Goal: Task Accomplishment & Management: Manage account settings

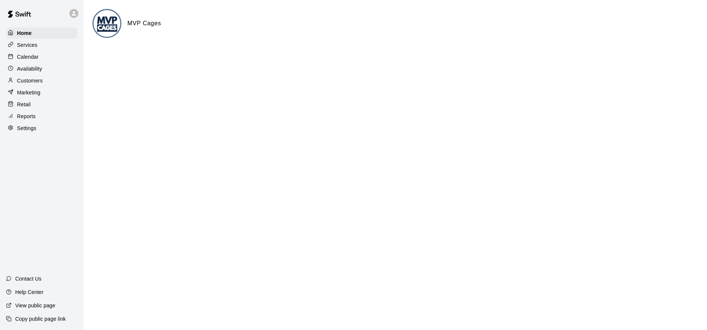
click at [24, 54] on p "Calendar" at bounding box center [28, 56] width 22 height 7
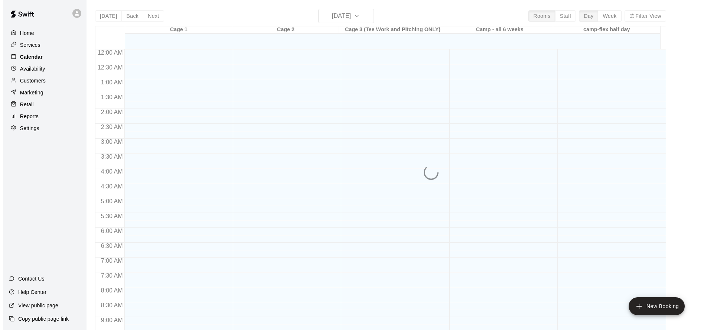
scroll to position [328, 0]
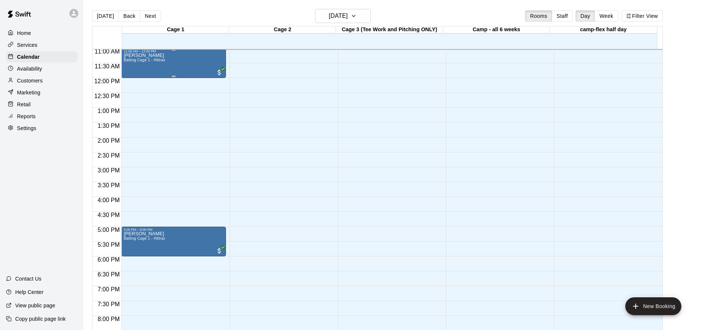
click at [152, 64] on div "[PERSON_NAME] Batting Cage 1 - Hittrax" at bounding box center [145, 218] width 42 height 330
click at [131, 61] on icon "edit" at bounding box center [131, 61] width 7 height 7
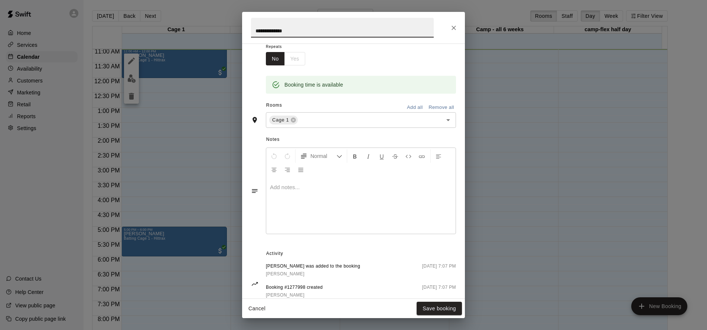
scroll to position [141, 0]
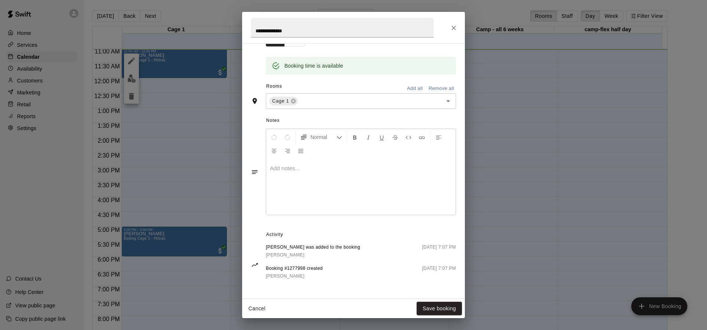
click at [300, 116] on span "Notes" at bounding box center [361, 121] width 190 height 12
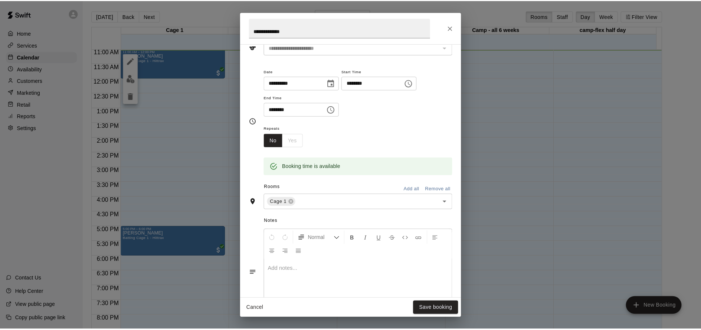
scroll to position [0, 0]
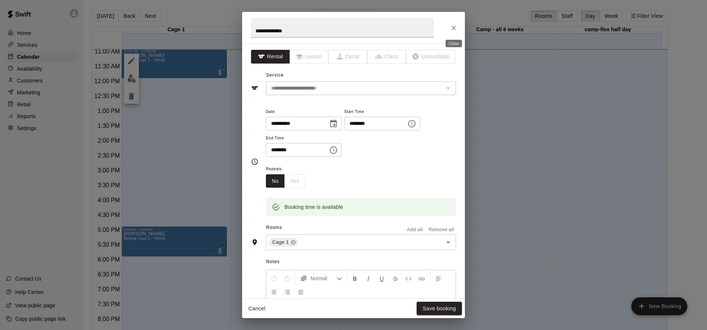
click at [452, 27] on icon "Close" at bounding box center [453, 27] width 7 height 7
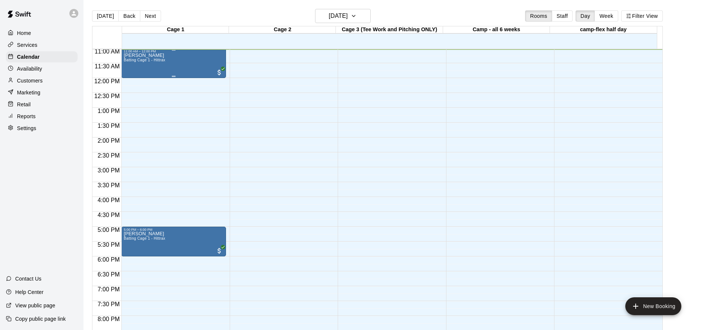
click at [146, 69] on div "[PERSON_NAME] Batting Cage 1 - Hittrax" at bounding box center [145, 218] width 42 height 330
click at [131, 77] on img "edit" at bounding box center [131, 78] width 9 height 9
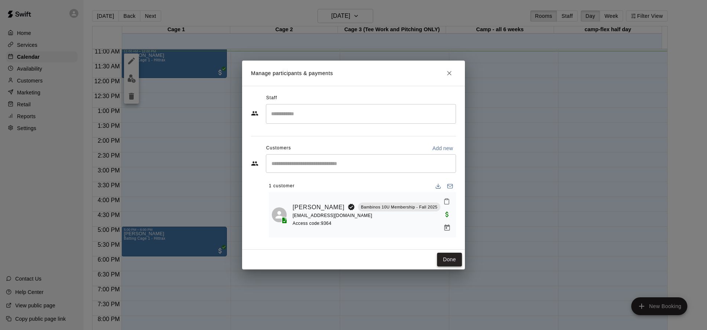
click at [444, 256] on button "Done" at bounding box center [449, 259] width 25 height 14
